Goal: Task Accomplishment & Management: Use online tool/utility

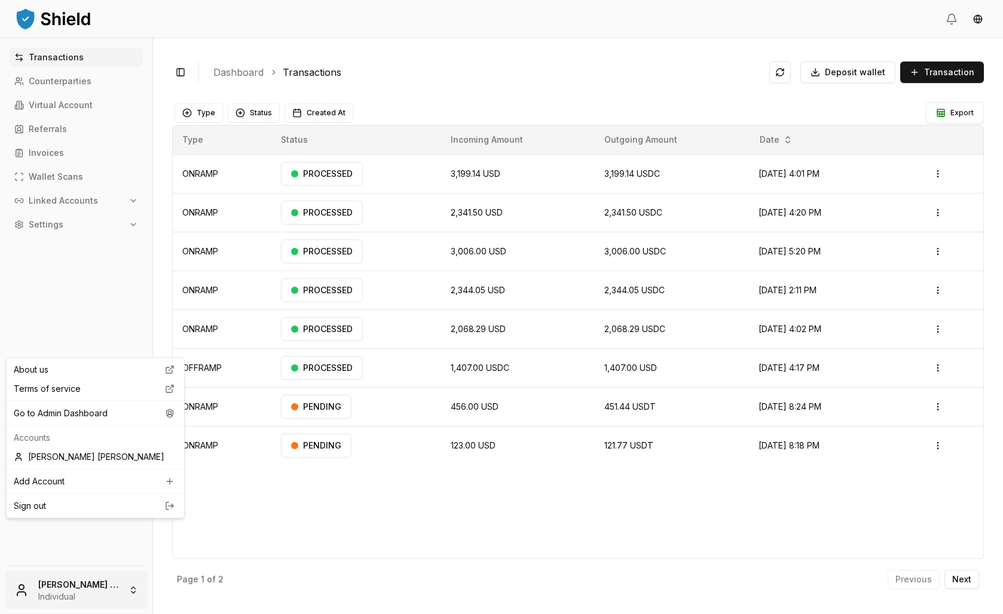
click at [146, 597] on html "Transactions Counterparties Virtual Account Referrals Invoices Wallet Scans Lin…" at bounding box center [501, 307] width 1003 height 614
click at [107, 423] on div "Go to Admin Dashboard" at bounding box center [95, 413] width 173 height 19
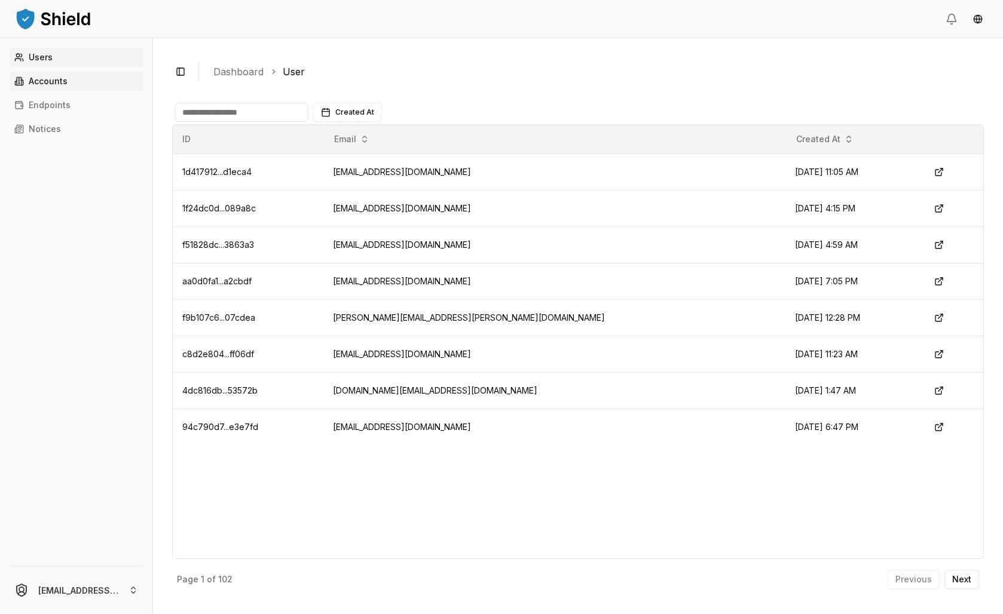
click at [68, 91] on link "Accounts" at bounding box center [76, 81] width 133 height 19
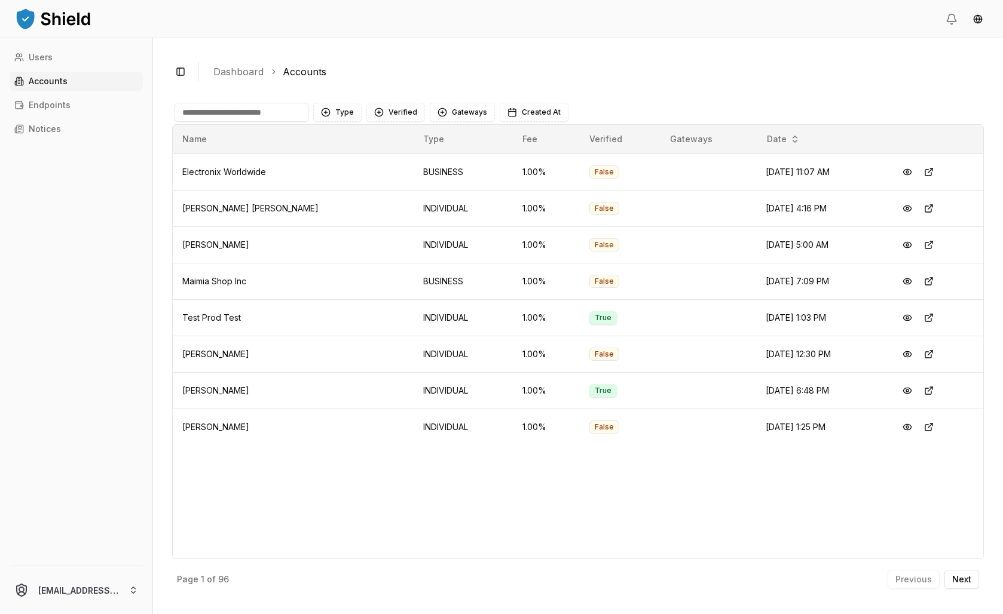
click at [308, 122] on input at bounding box center [242, 112] width 134 height 19
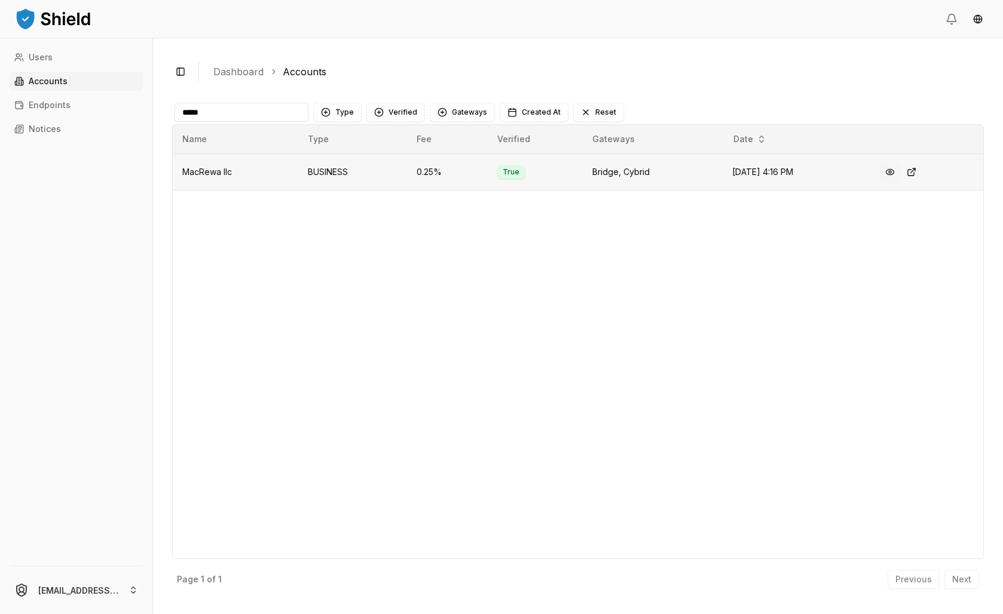
type input "*****"
click at [901, 183] on button at bounding box center [890, 172] width 22 height 22
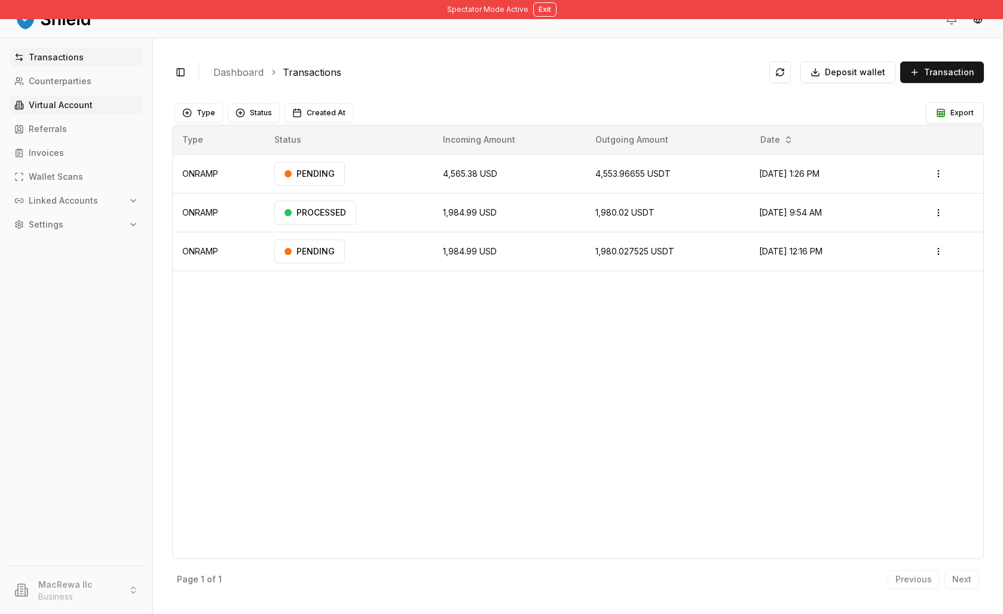
click at [127, 115] on link "Virtual Account" at bounding box center [76, 105] width 133 height 19
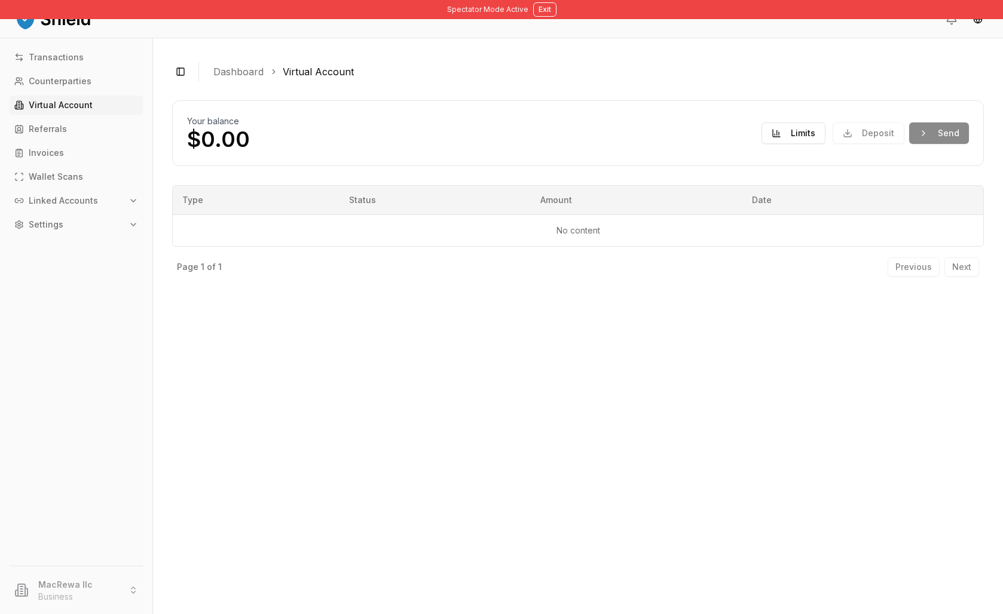
click at [843, 144] on div "Deposit Send" at bounding box center [901, 134] width 136 height 22
click at [774, 144] on button "Limits" at bounding box center [794, 134] width 64 height 22
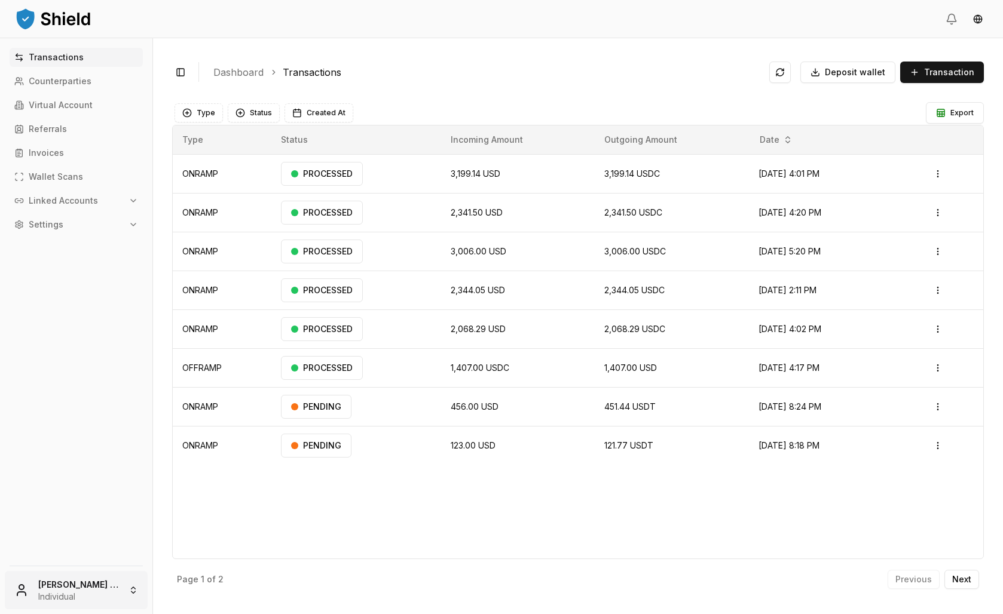
click at [93, 591] on html "Transactions Counterparties Virtual Account Referrals Invoices Wallet Scans Lin…" at bounding box center [501, 307] width 1003 height 614
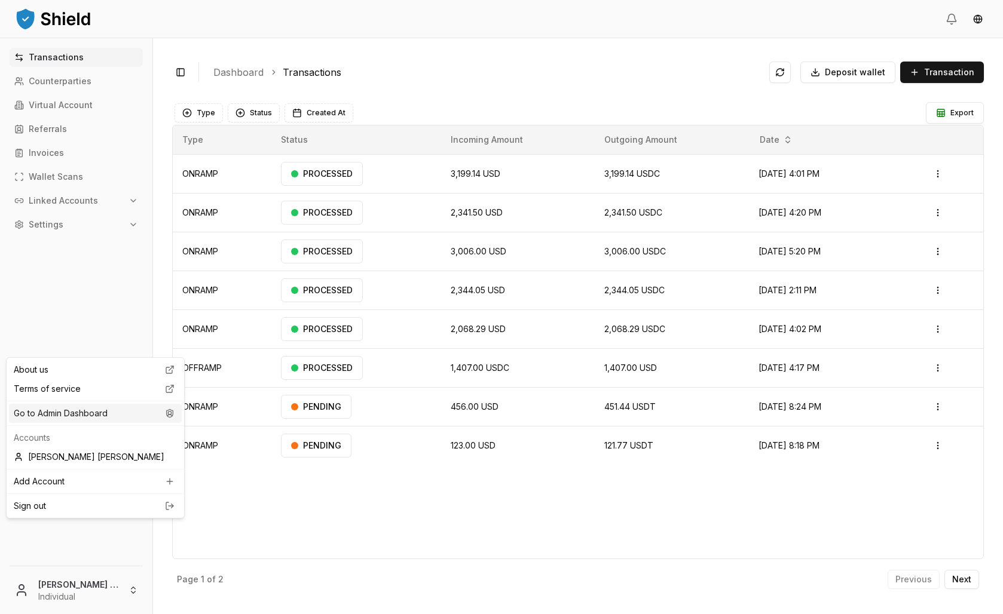
click at [89, 423] on div "Go to Admin Dashboard" at bounding box center [95, 413] width 173 height 19
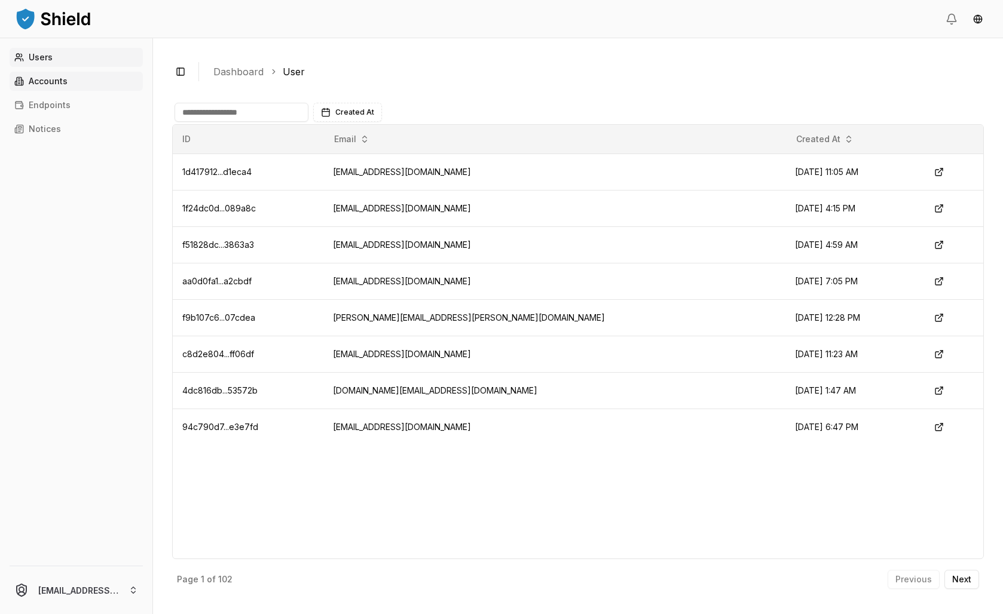
click at [84, 91] on link "Accounts" at bounding box center [76, 81] width 133 height 19
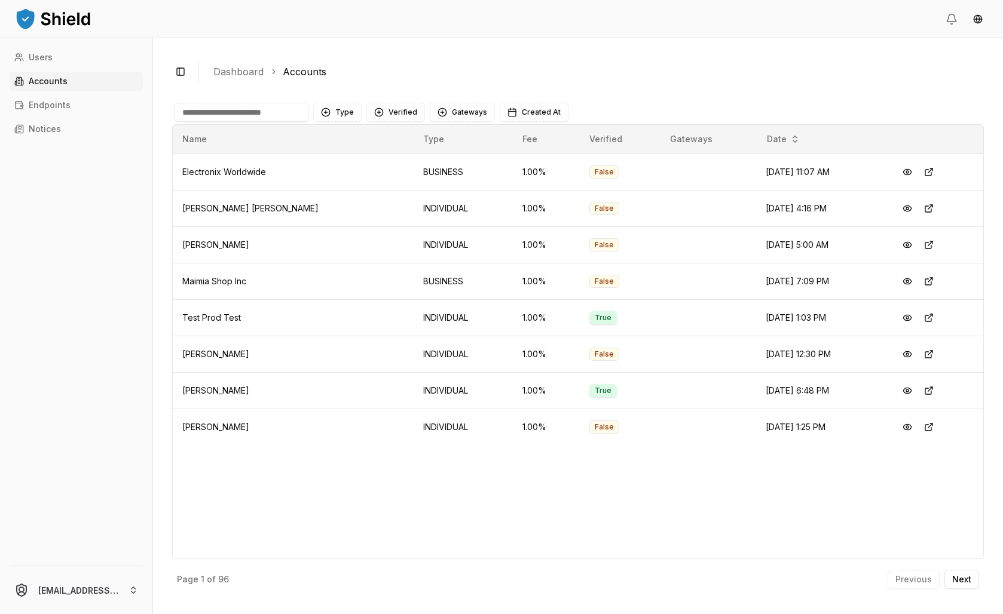
click at [308, 122] on input at bounding box center [242, 112] width 134 height 19
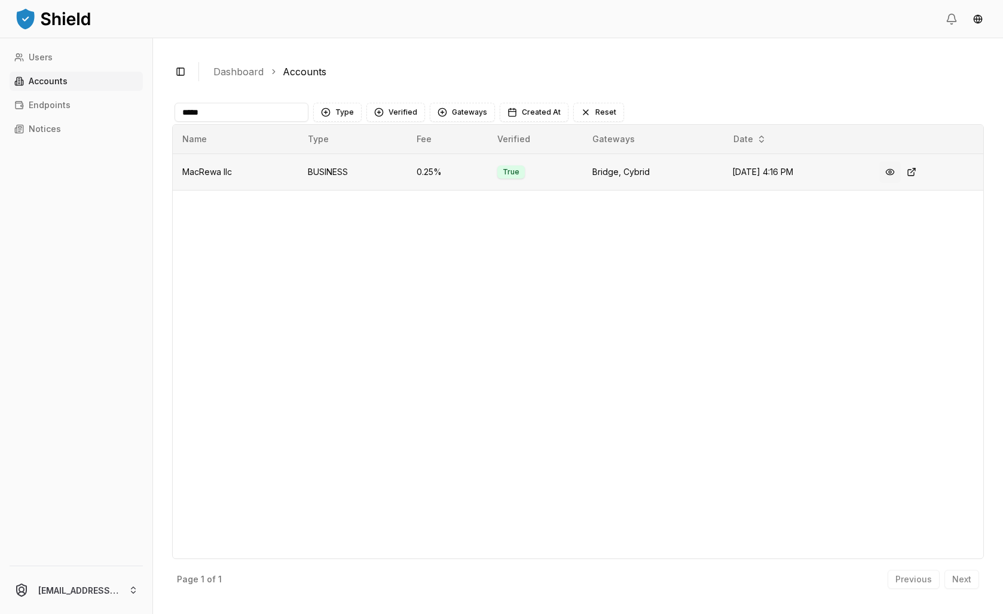
type input "*****"
click at [901, 183] on button at bounding box center [890, 172] width 22 height 22
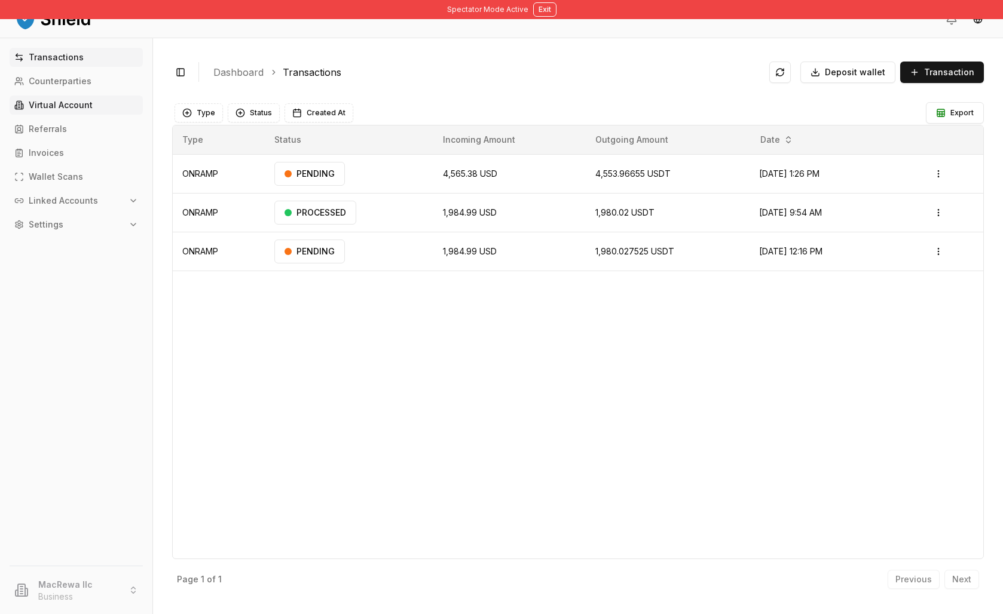
click at [60, 109] on p "Virtual Account" at bounding box center [61, 105] width 64 height 8
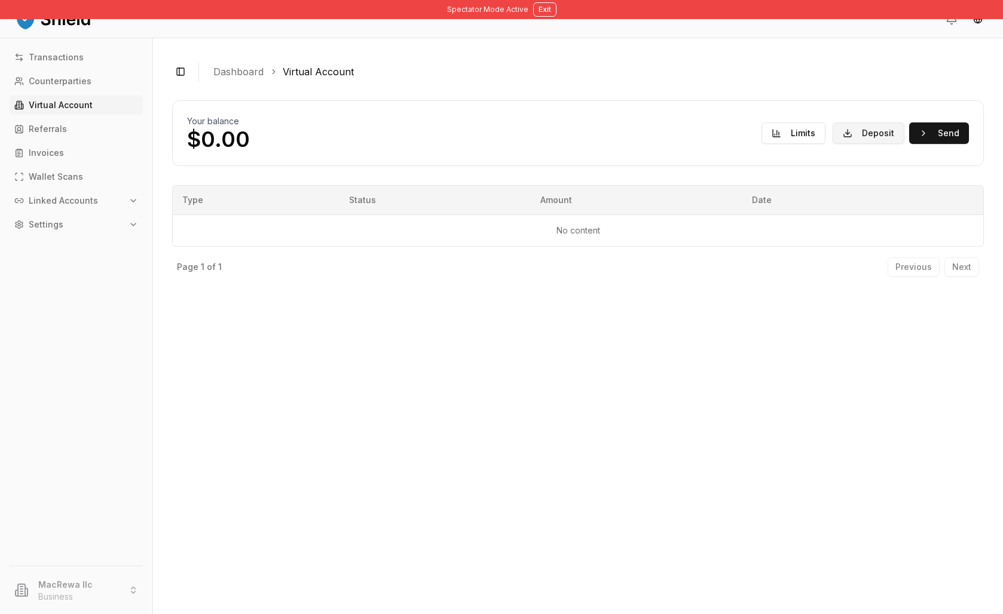
click at [839, 144] on button "Deposit" at bounding box center [869, 134] width 72 height 22
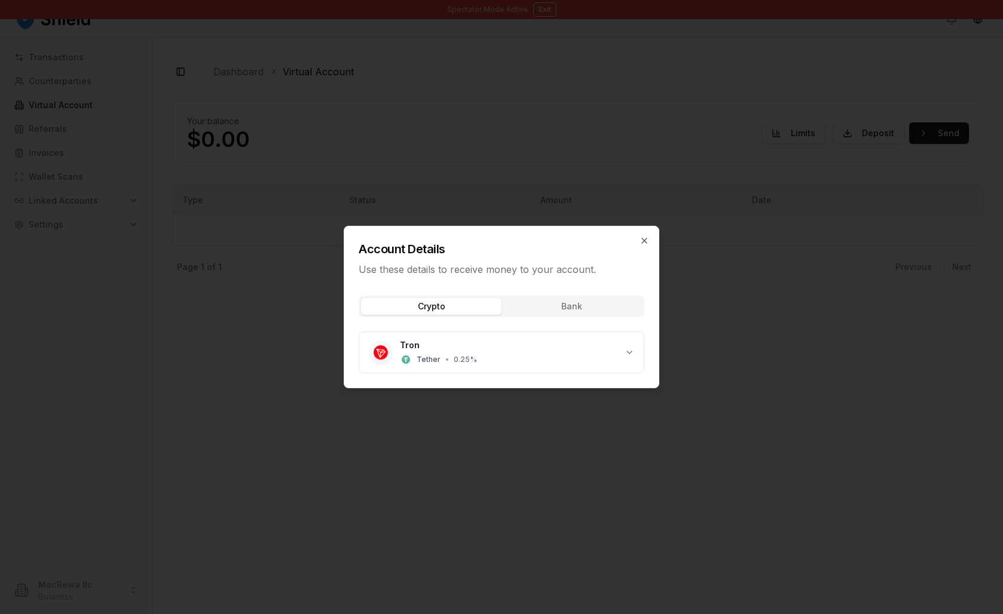
click at [784, 193] on div at bounding box center [501, 307] width 1003 height 614
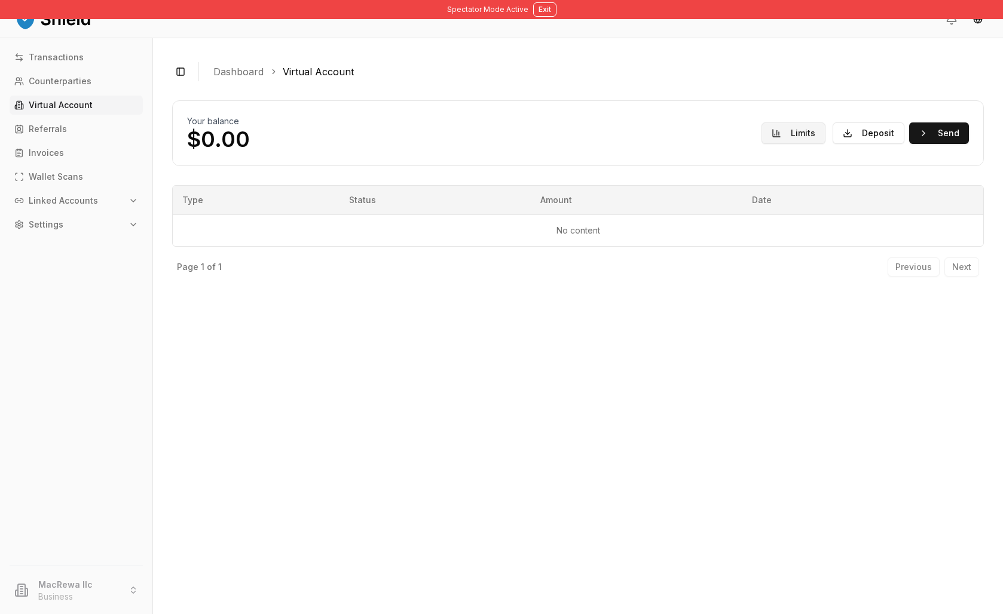
click at [764, 144] on button "Limits" at bounding box center [794, 134] width 64 height 22
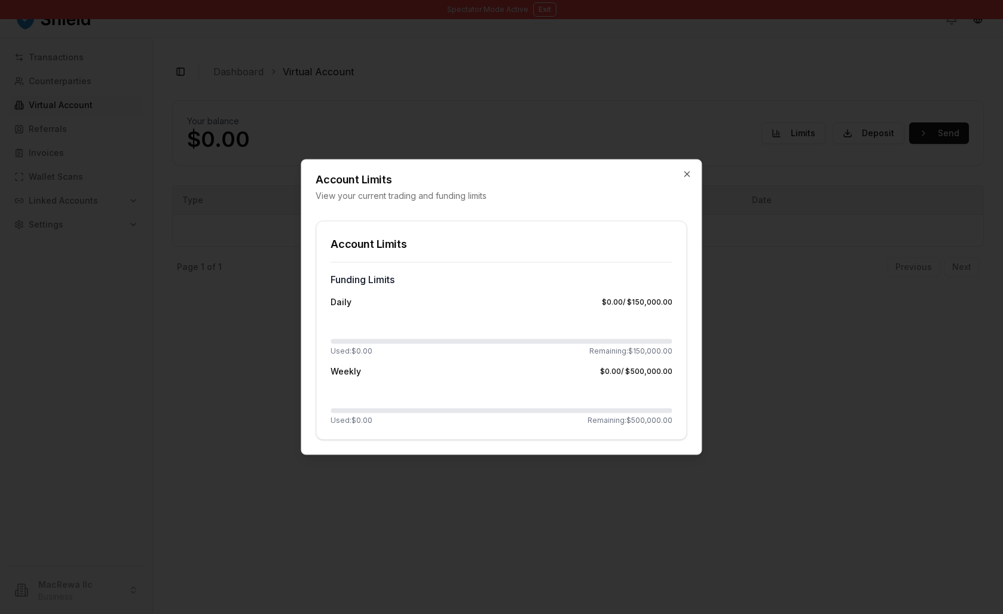
click at [826, 219] on div at bounding box center [501, 307] width 1003 height 614
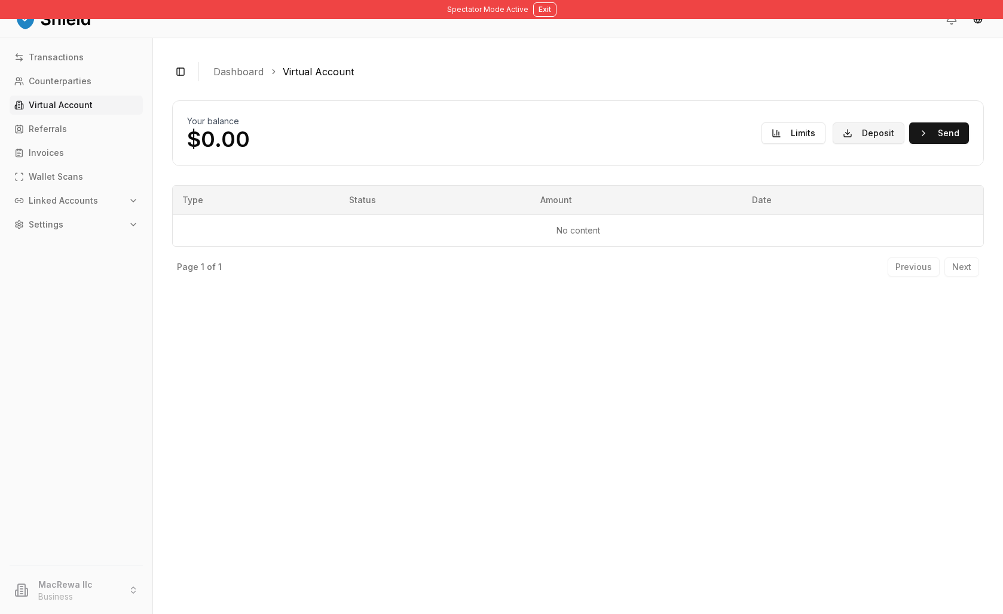
click at [842, 144] on button "Deposit" at bounding box center [869, 134] width 72 height 22
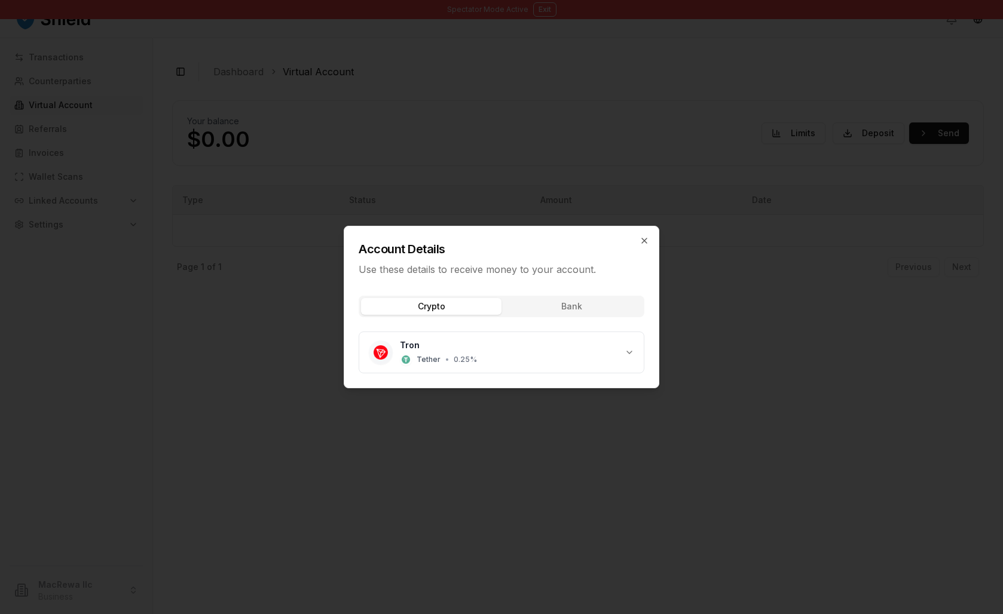
click at [605, 310] on div "Crypto Bank Tron Tether • 0.25 %" at bounding box center [501, 337] width 314 height 102
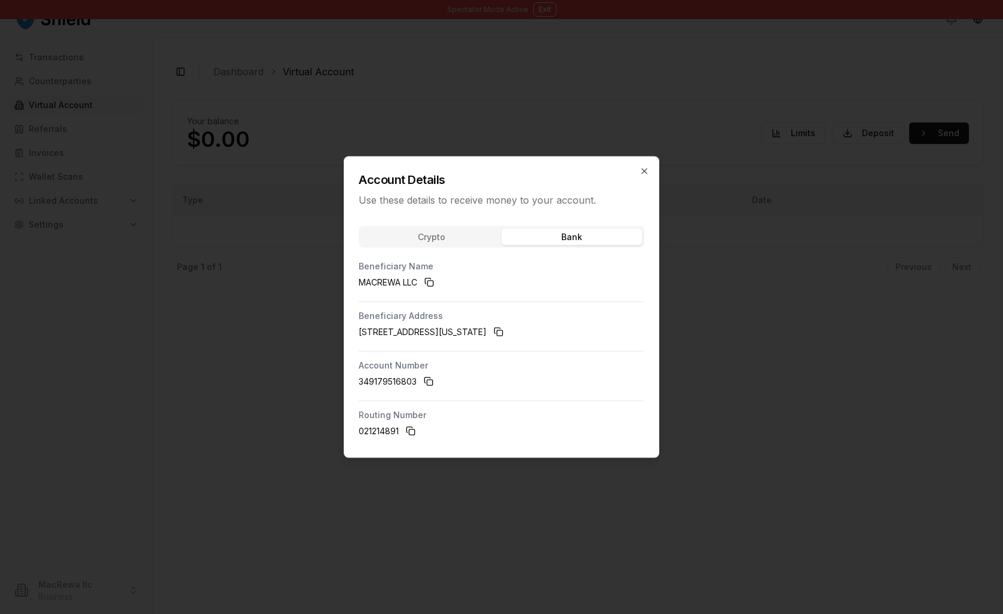
click at [442, 225] on div "Account Details Use these details to receive money to your account. Crypto Bank…" at bounding box center [502, 308] width 316 height 302
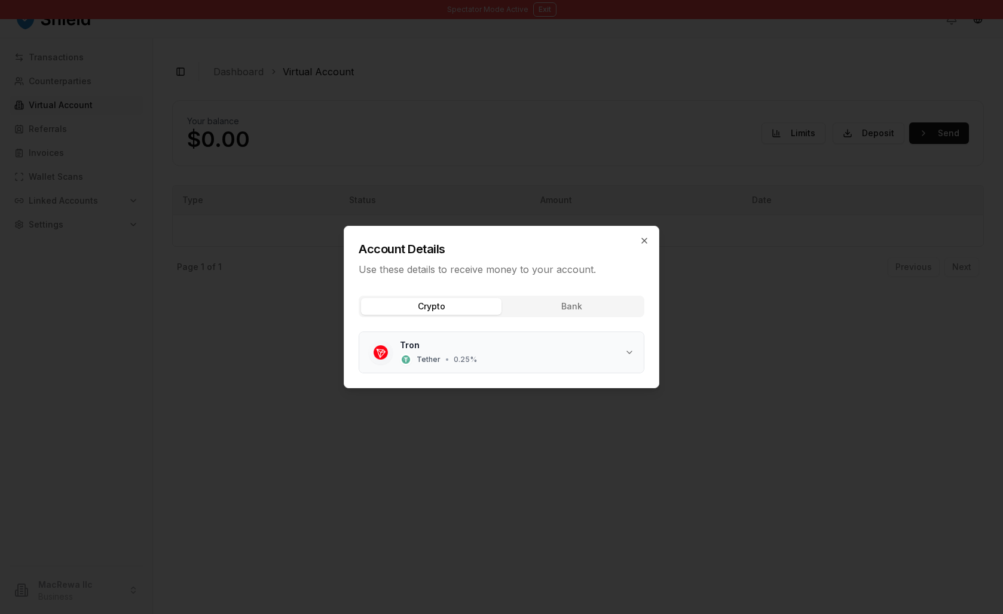
click at [625, 365] on div "Tron Tether • 0.25 %" at bounding box center [512, 353] width 225 height 26
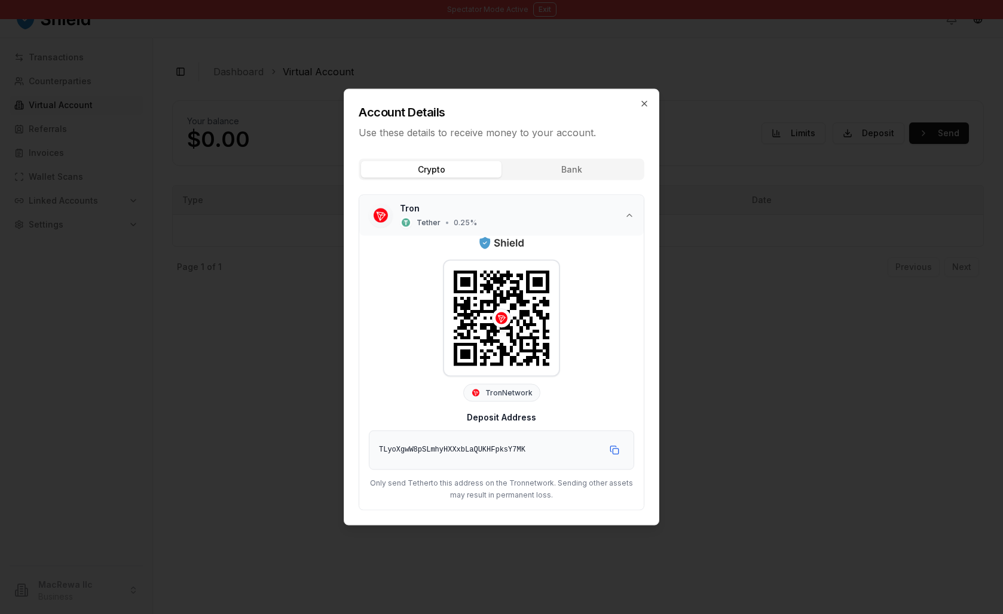
click at [634, 211] on icon "button" at bounding box center [630, 216] width 10 height 10
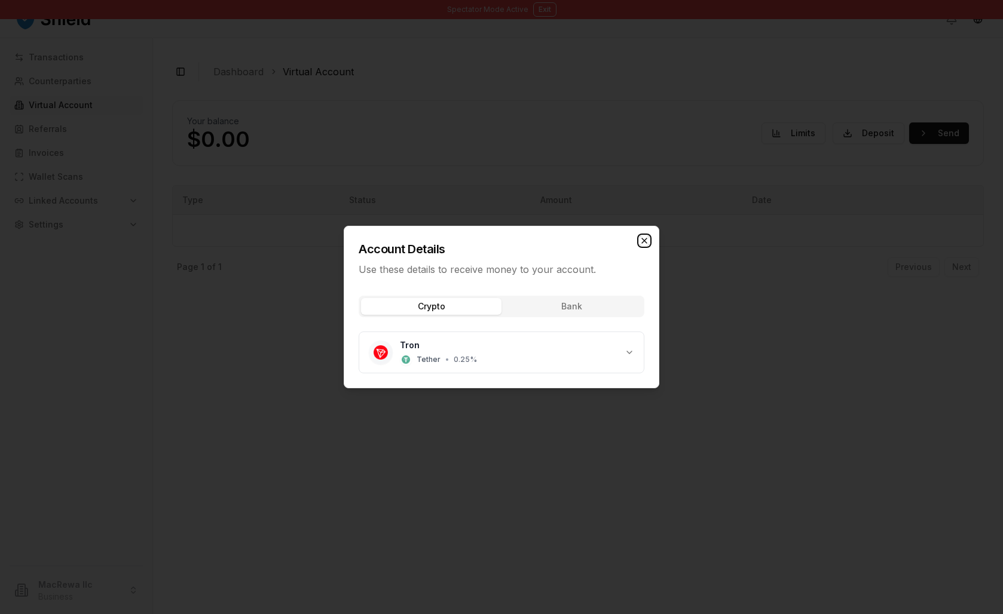
click at [647, 238] on icon "button" at bounding box center [644, 240] width 5 height 5
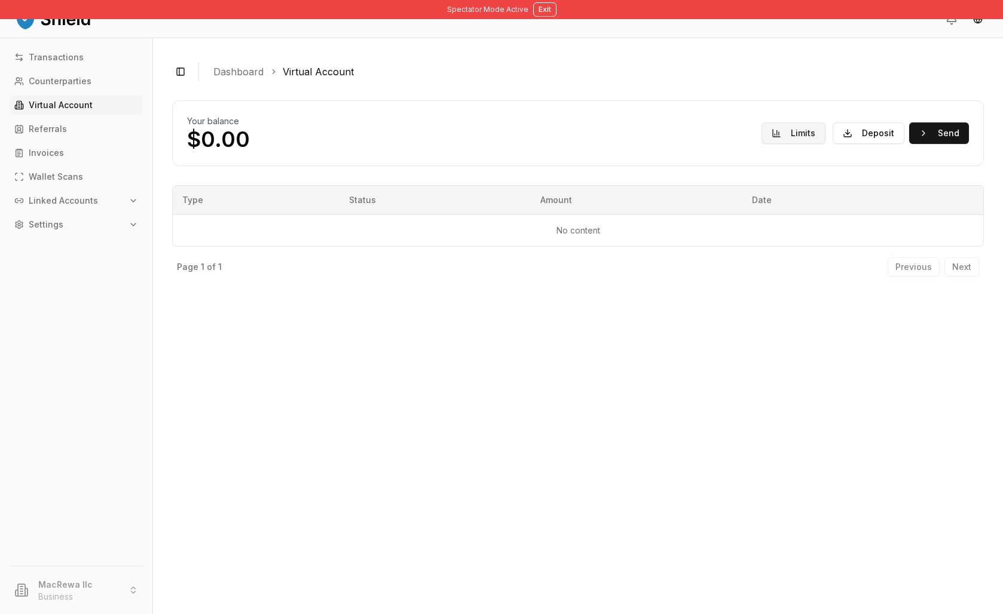
click at [762, 144] on button "Limits" at bounding box center [794, 134] width 64 height 22
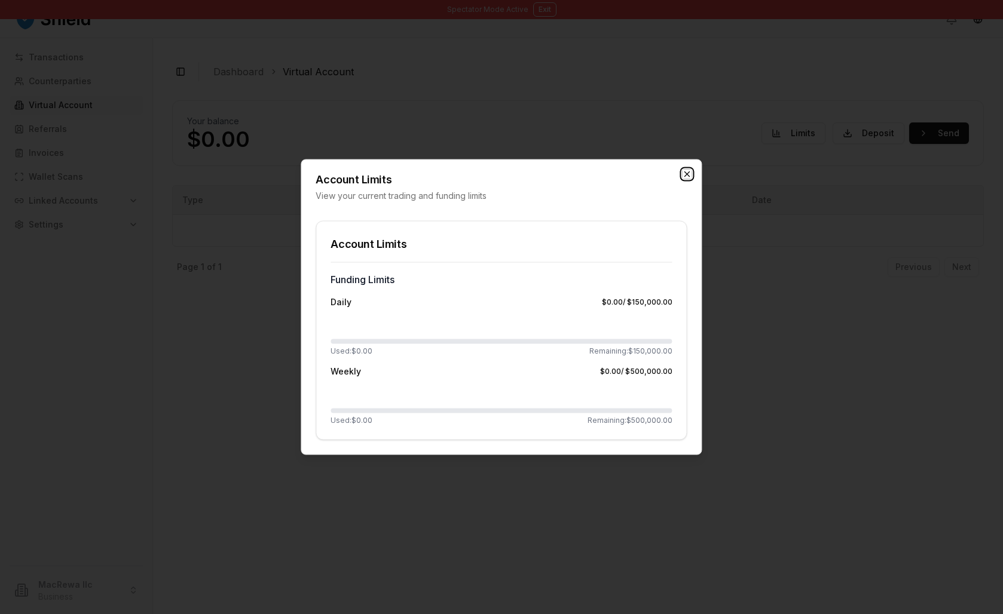
click at [683, 170] on icon "button" at bounding box center [688, 175] width 10 height 10
